Goal: Navigation & Orientation: Go to known website

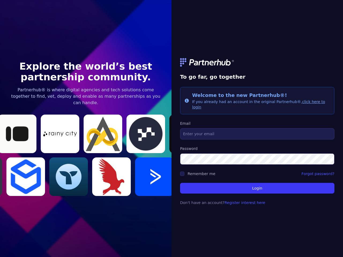
click at [257, 65] on link at bounding box center [257, 62] width 154 height 9
